Goal: Find specific page/section: Find specific page/section

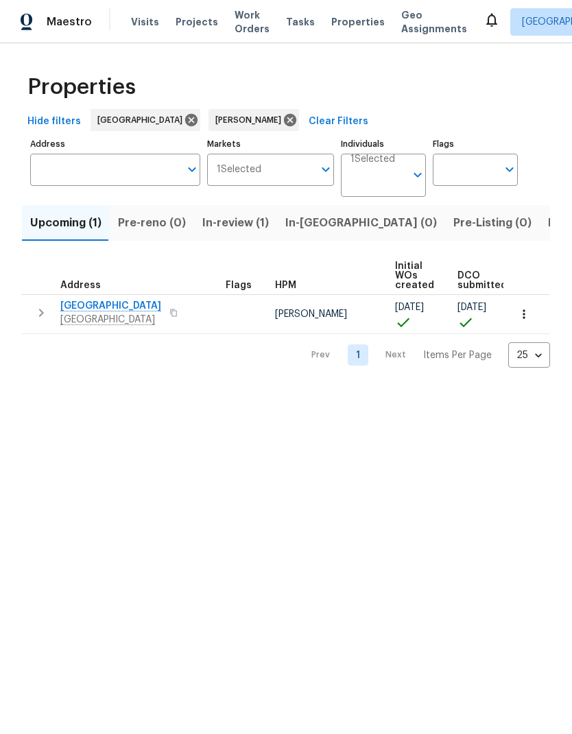
click at [548, 223] on span "Listed (5)" at bounding box center [573, 222] width 51 height 19
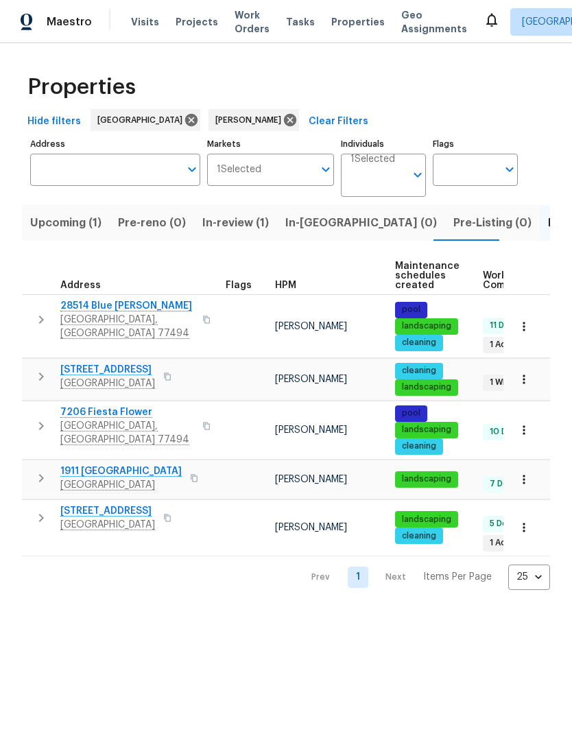
click at [123, 311] on span "28514 Blue [PERSON_NAME]" at bounding box center [127, 306] width 134 height 14
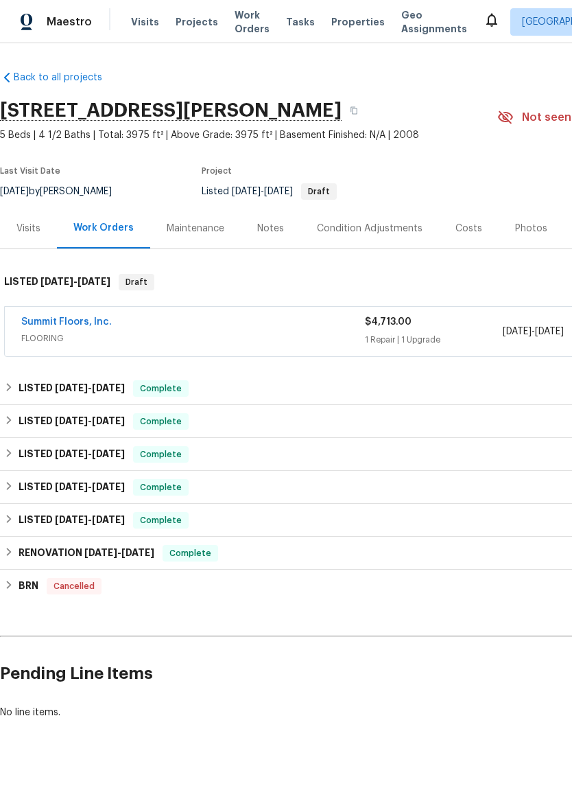
click at [93, 325] on link "Summit Floors, Inc." at bounding box center [66, 322] width 91 height 10
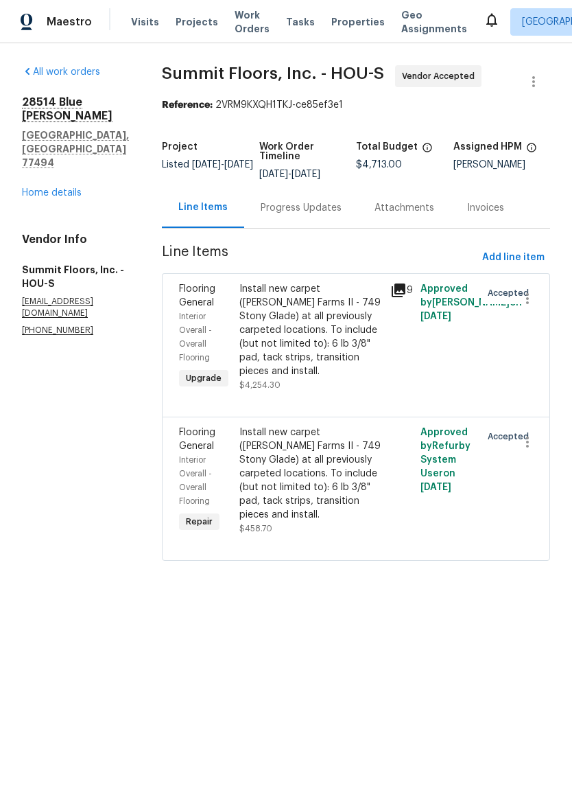
click at [395, 291] on icon at bounding box center [399, 290] width 14 height 14
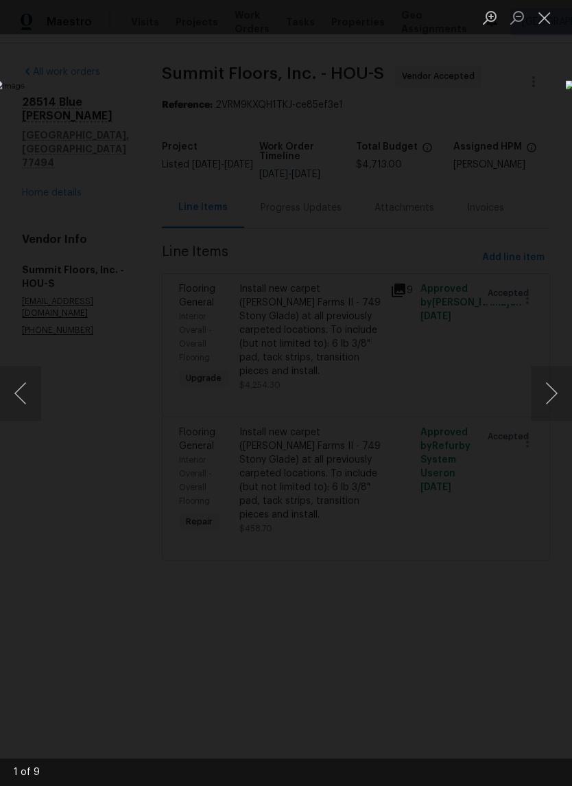
click at [550, 12] on button "Close lightbox" at bounding box center [544, 17] width 27 height 24
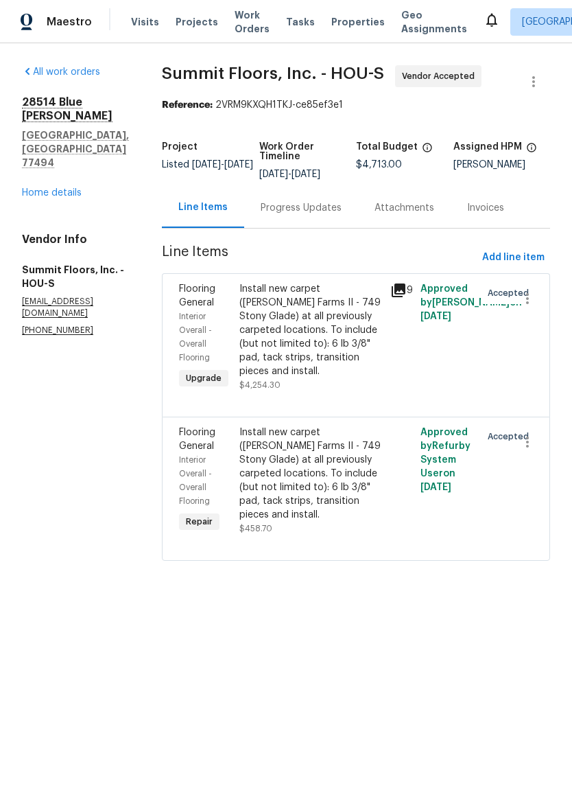
click at [48, 188] on link "Home details" at bounding box center [52, 193] width 60 height 10
